Goal: Entertainment & Leisure: Consume media (video, audio)

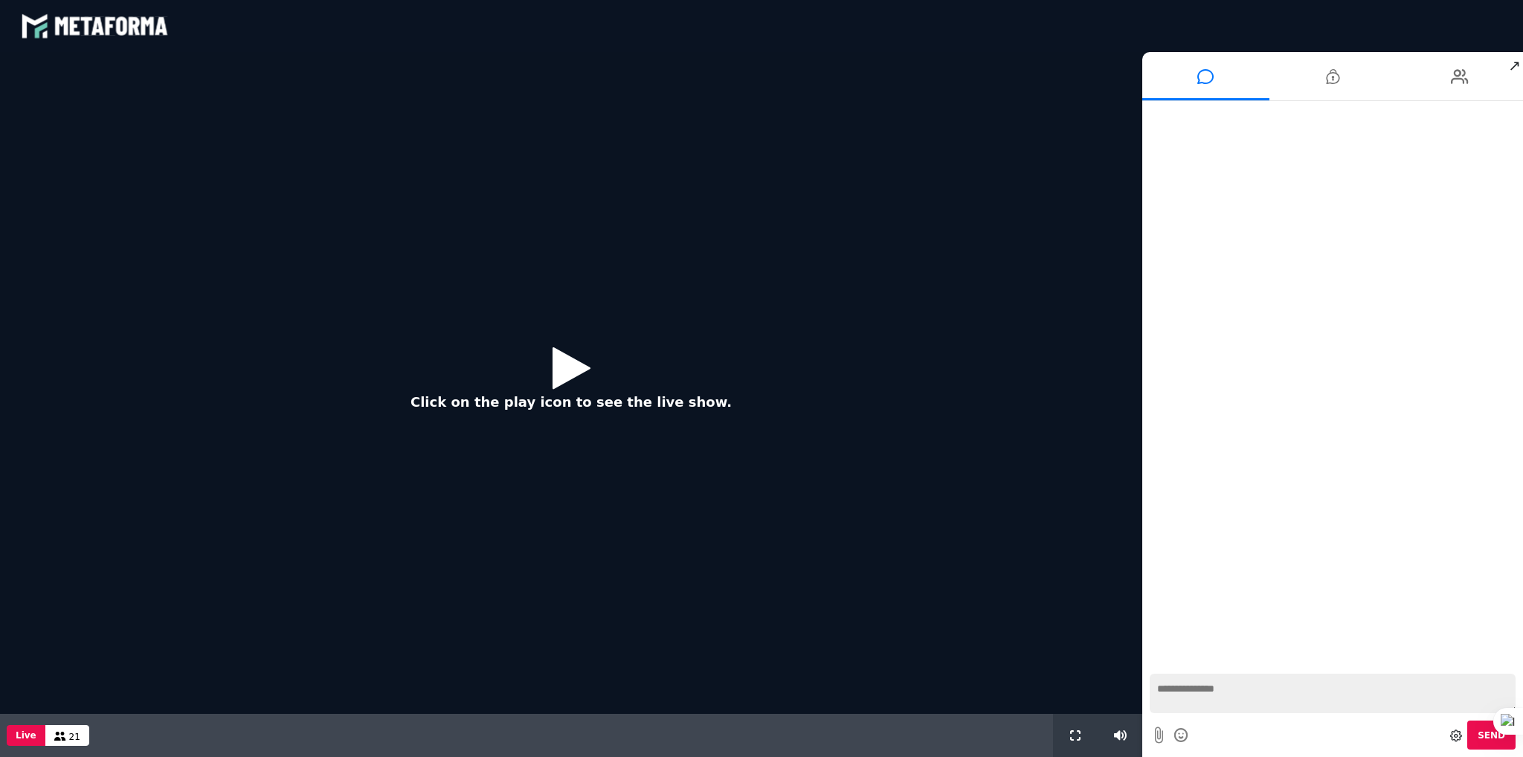
click at [564, 367] on icon at bounding box center [571, 368] width 38 height 48
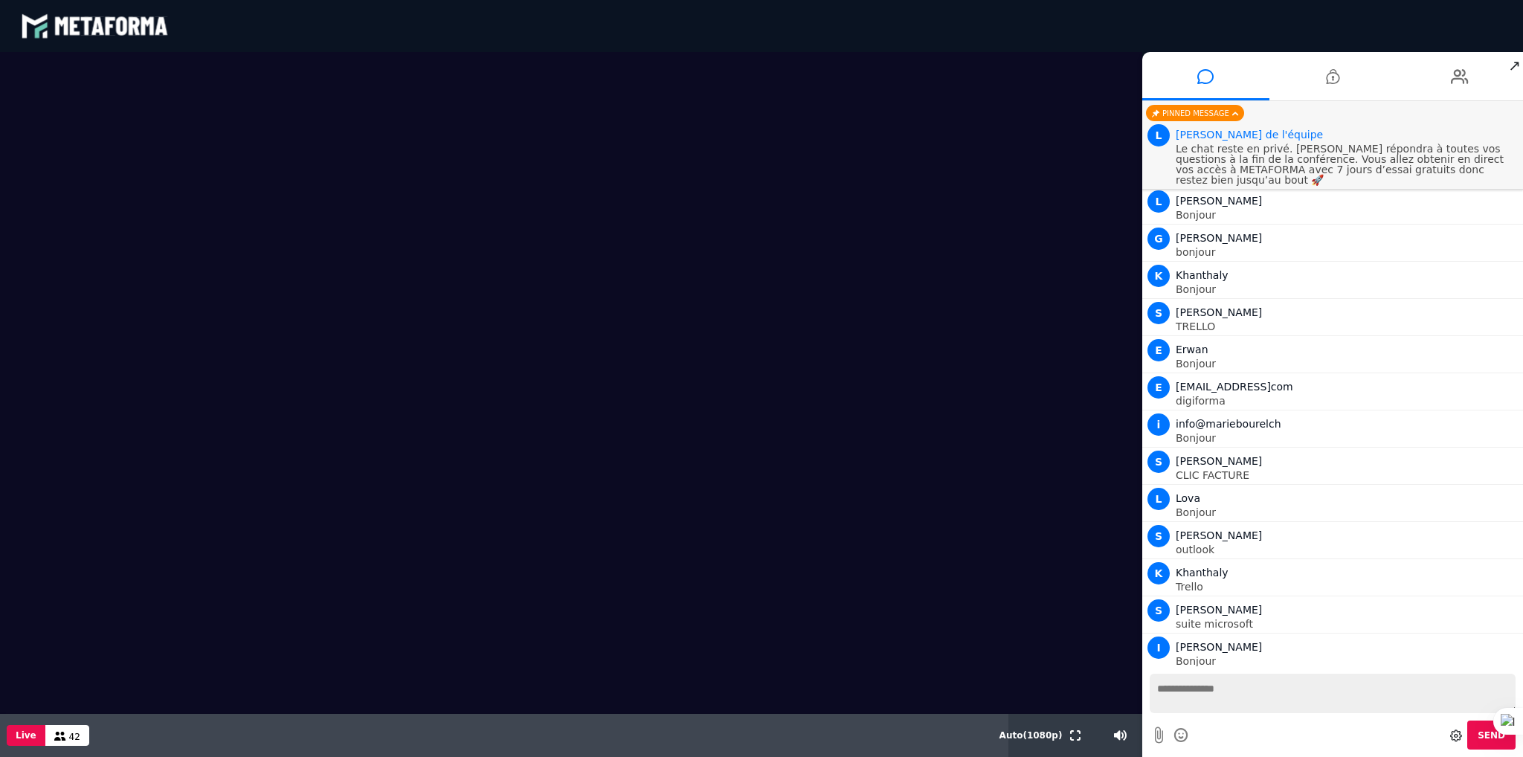
scroll to position [1650, 0]
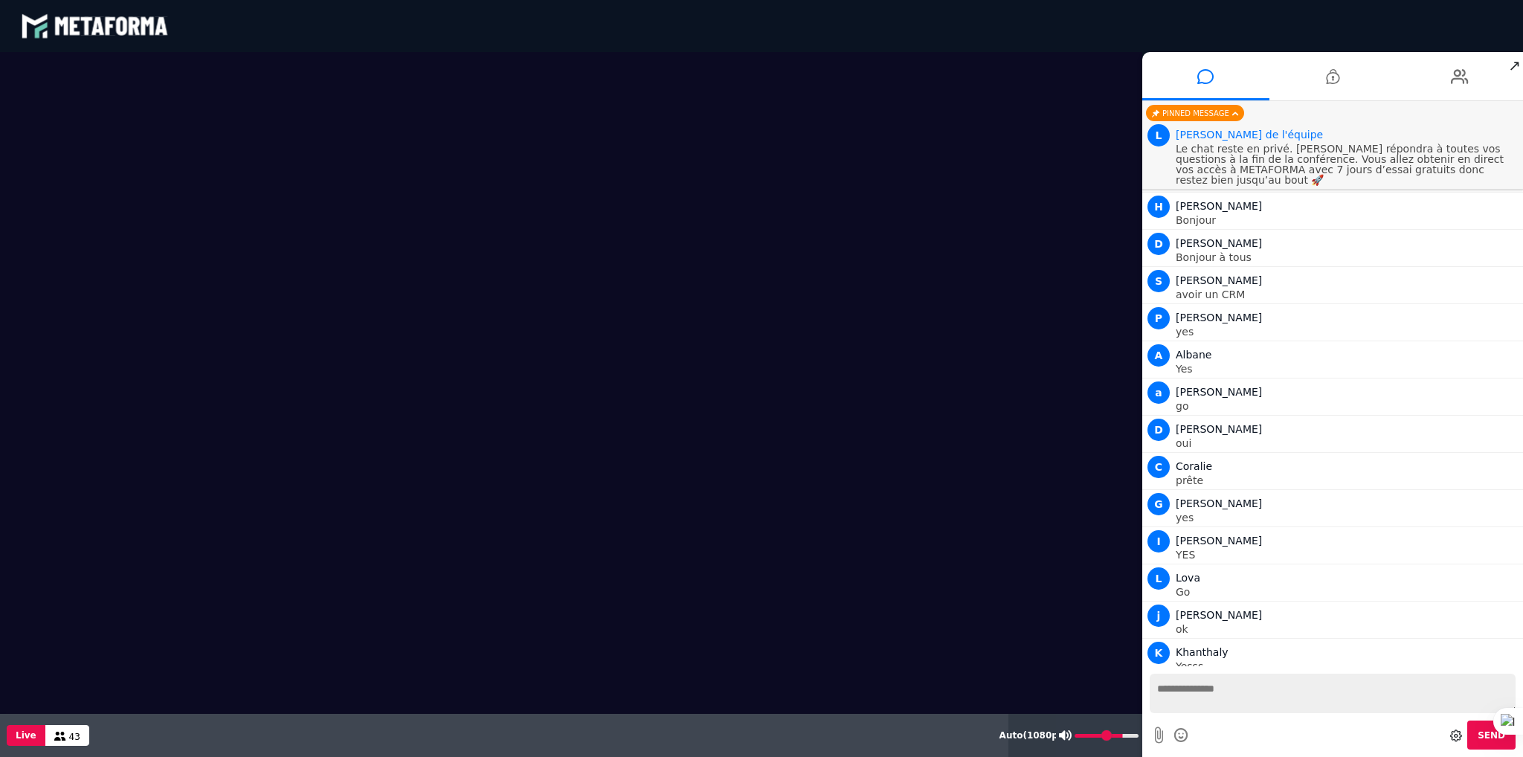
click at [1118, 741] on div at bounding box center [1099, 735] width 86 height 43
type input "*"
drag, startPoint x: 1117, startPoint y: 734, endPoint x: 987, endPoint y: 741, distance: 129.6
click at [0, 0] on input "range" at bounding box center [0, 0] width 0 height 0
click at [788, 729] on div "Live 43" at bounding box center [504, 735] width 1008 height 43
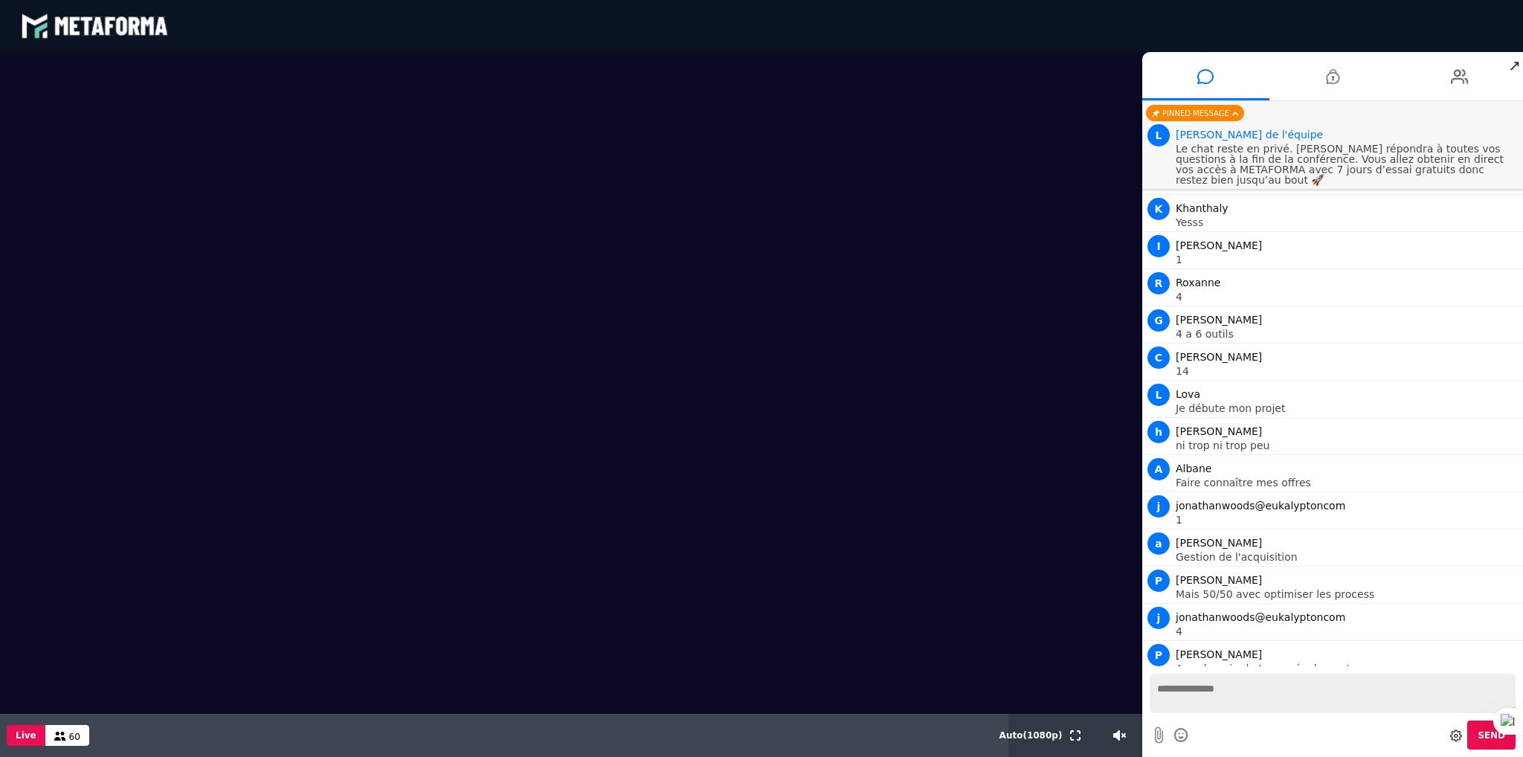
scroll to position [2834, 0]
